Goal: Task Accomplishment & Management: Use online tool/utility

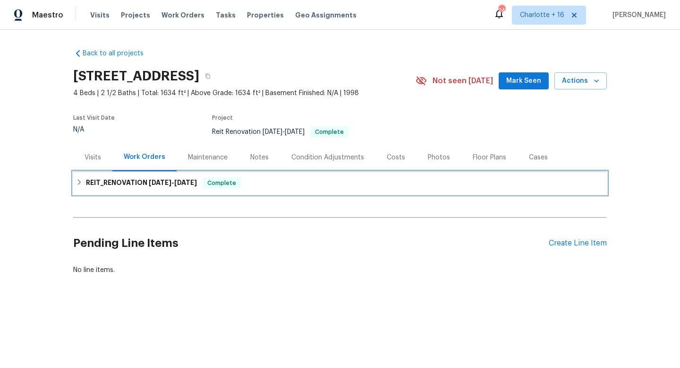
click at [166, 181] on span "[DATE]" at bounding box center [160, 182] width 23 height 7
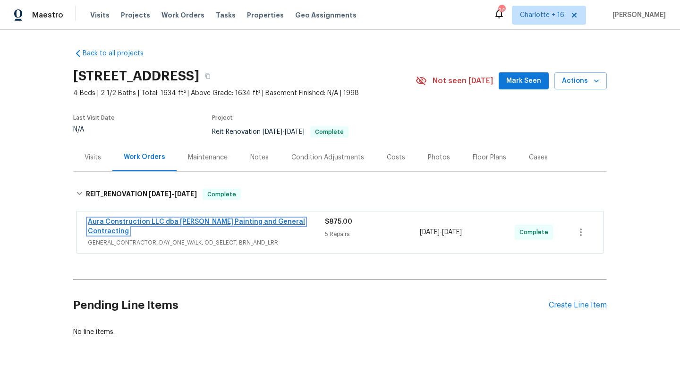
click at [261, 218] on link "Aura Construction LLC dba [PERSON_NAME] Painting and General Contracting" at bounding box center [196, 226] width 217 height 16
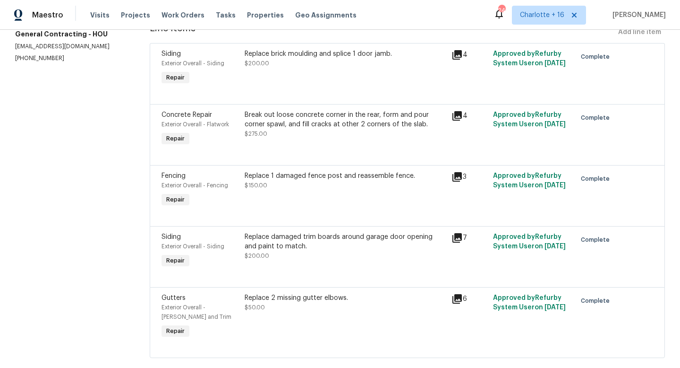
scroll to position [139, 0]
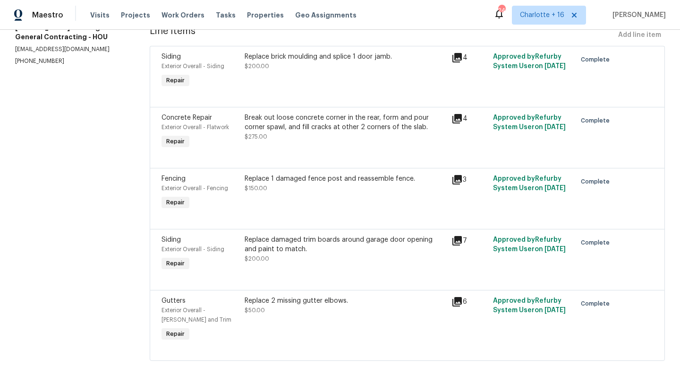
click at [274, 52] on div "Replace brick moulding and splice 1 door jamb." at bounding box center [346, 56] width 202 height 9
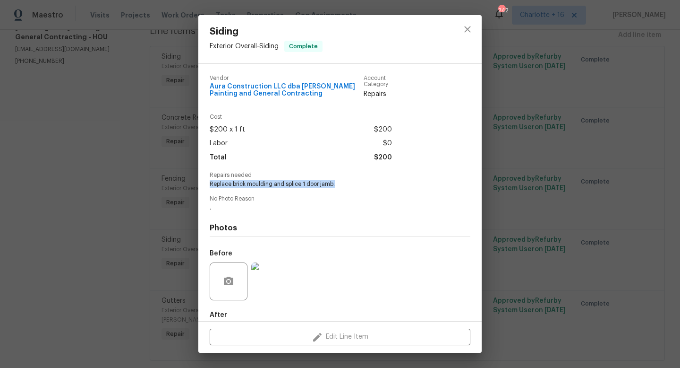
drag, startPoint x: 210, startPoint y: 181, endPoint x: 336, endPoint y: 185, distance: 126.2
click at [336, 185] on span "Replace brick moulding and splice 1 door jamb." at bounding box center [327, 184] width 235 height 8
copy span "Replace brick moulding and splice 1 door jamb."
click at [462, 28] on icon "close" at bounding box center [467, 29] width 11 height 11
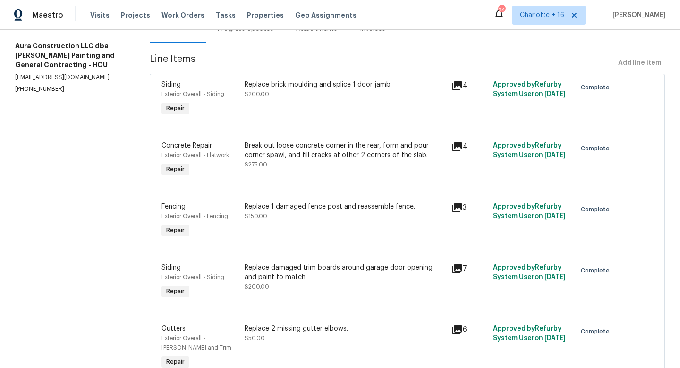
scroll to position [118, 0]
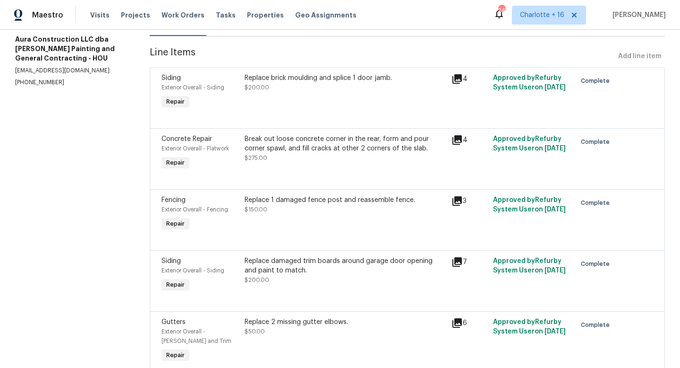
click at [277, 147] on div "Break out loose concrete corner in the rear, form and pour corner spawl, and fi…" at bounding box center [346, 143] width 202 height 19
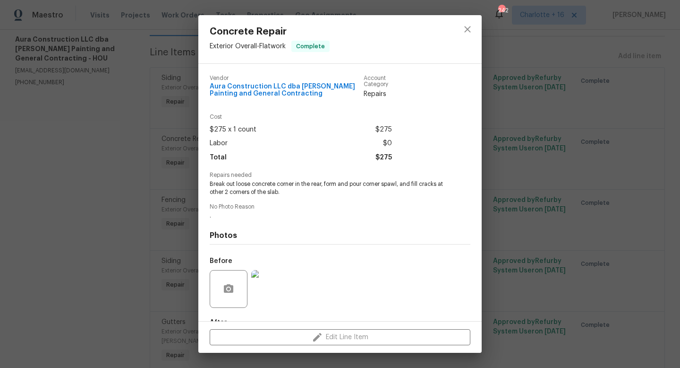
click at [274, 291] on img at bounding box center [270, 289] width 38 height 38
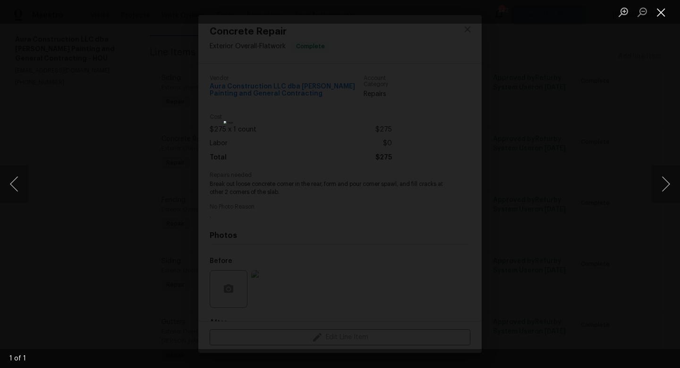
click at [664, 10] on button "Close lightbox" at bounding box center [661, 12] width 19 height 17
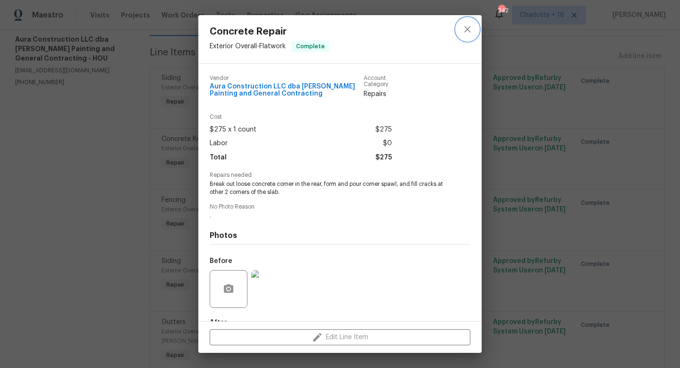
click at [468, 31] on icon "close" at bounding box center [467, 29] width 11 height 11
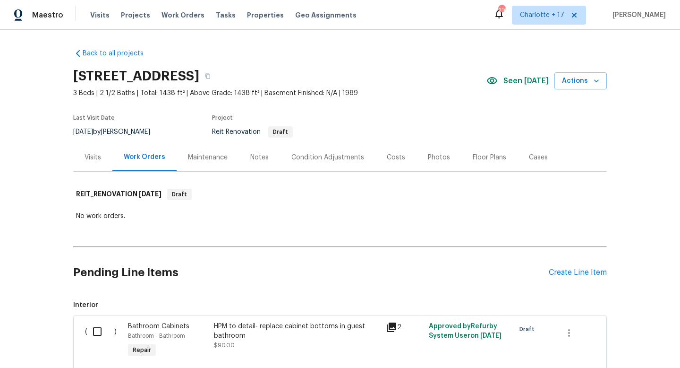
scroll to position [692, 0]
